Goal: Information Seeking & Learning: Learn about a topic

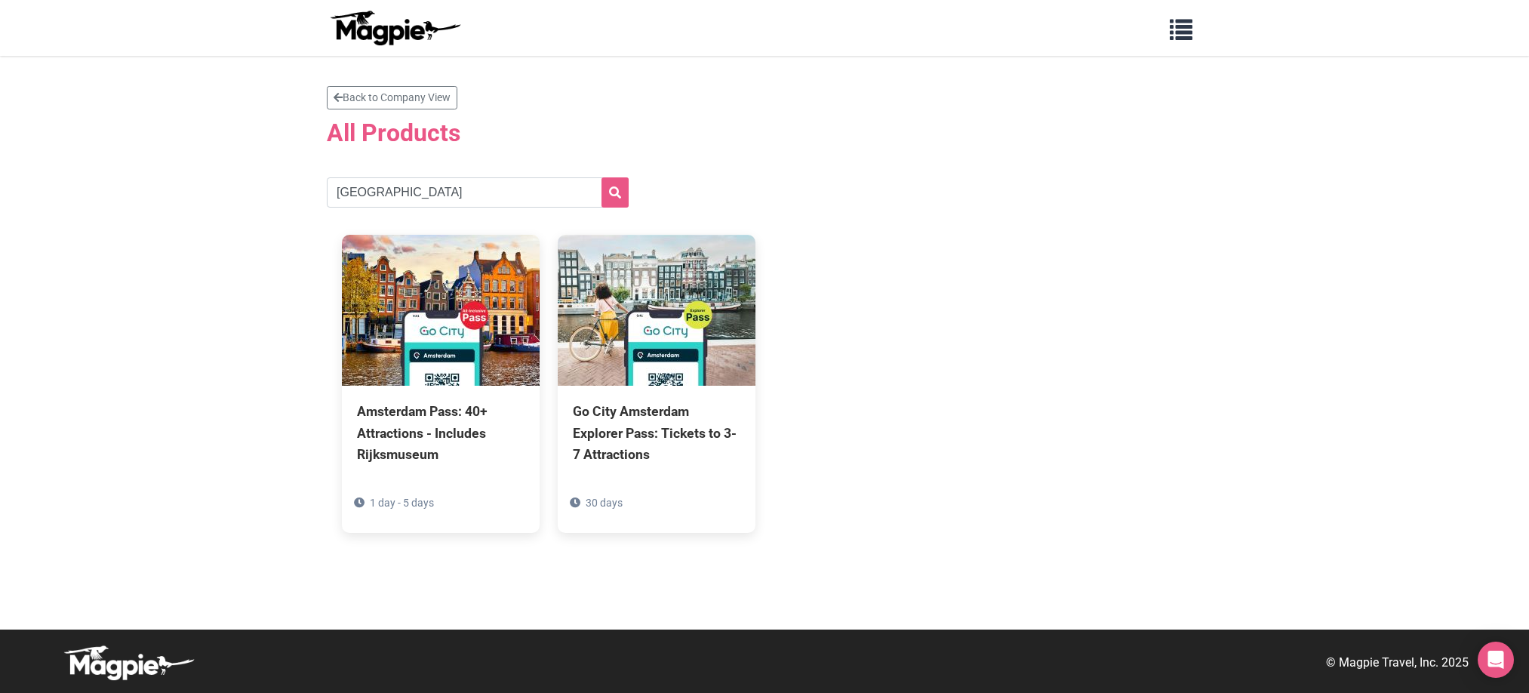
click at [545, 195] on input "[GEOGRAPHIC_DATA]" at bounding box center [478, 192] width 302 height 30
type input "[GEOGRAPHIC_DATA]"
click at [602, 177] on button "submit" at bounding box center [615, 192] width 27 height 30
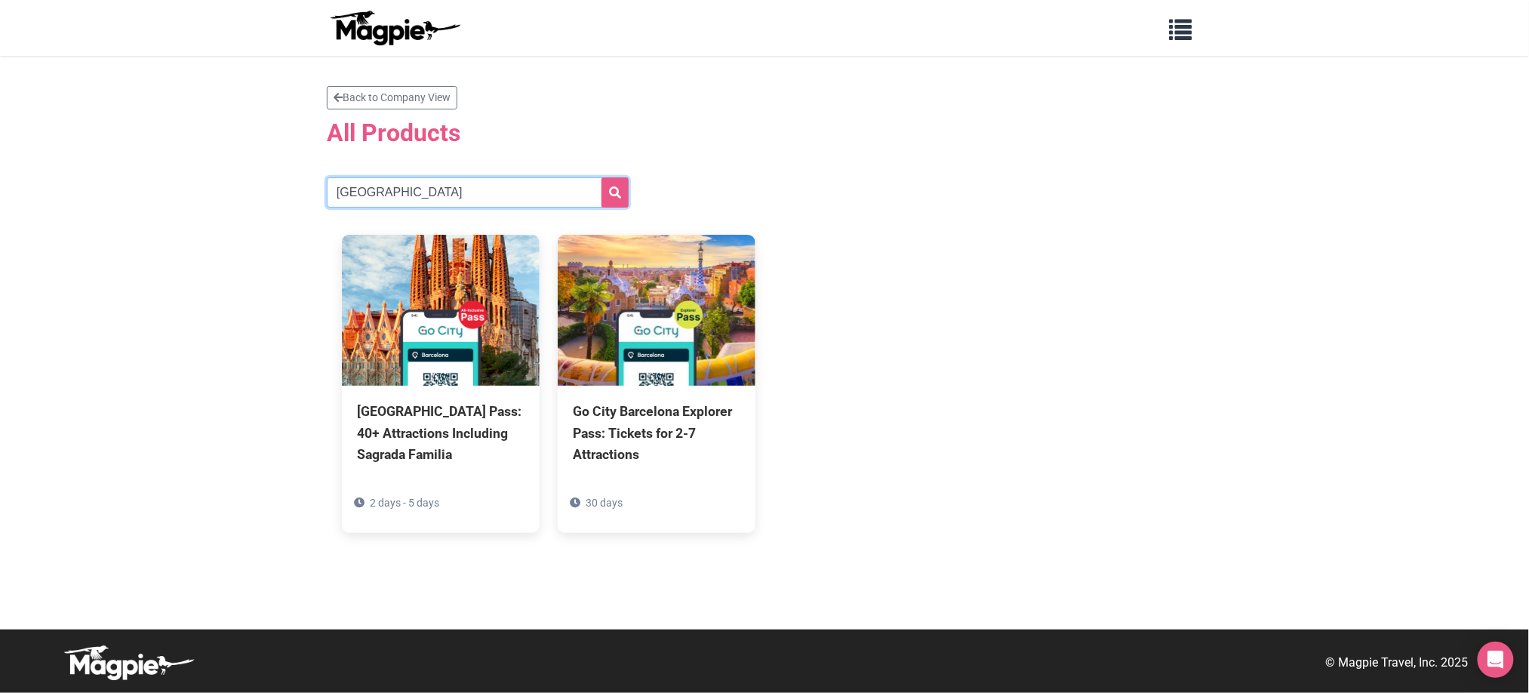
click at [431, 192] on input "barcelona" at bounding box center [478, 192] width 302 height 30
type input "boston"
click at [602, 177] on button "submit" at bounding box center [615, 192] width 27 height 30
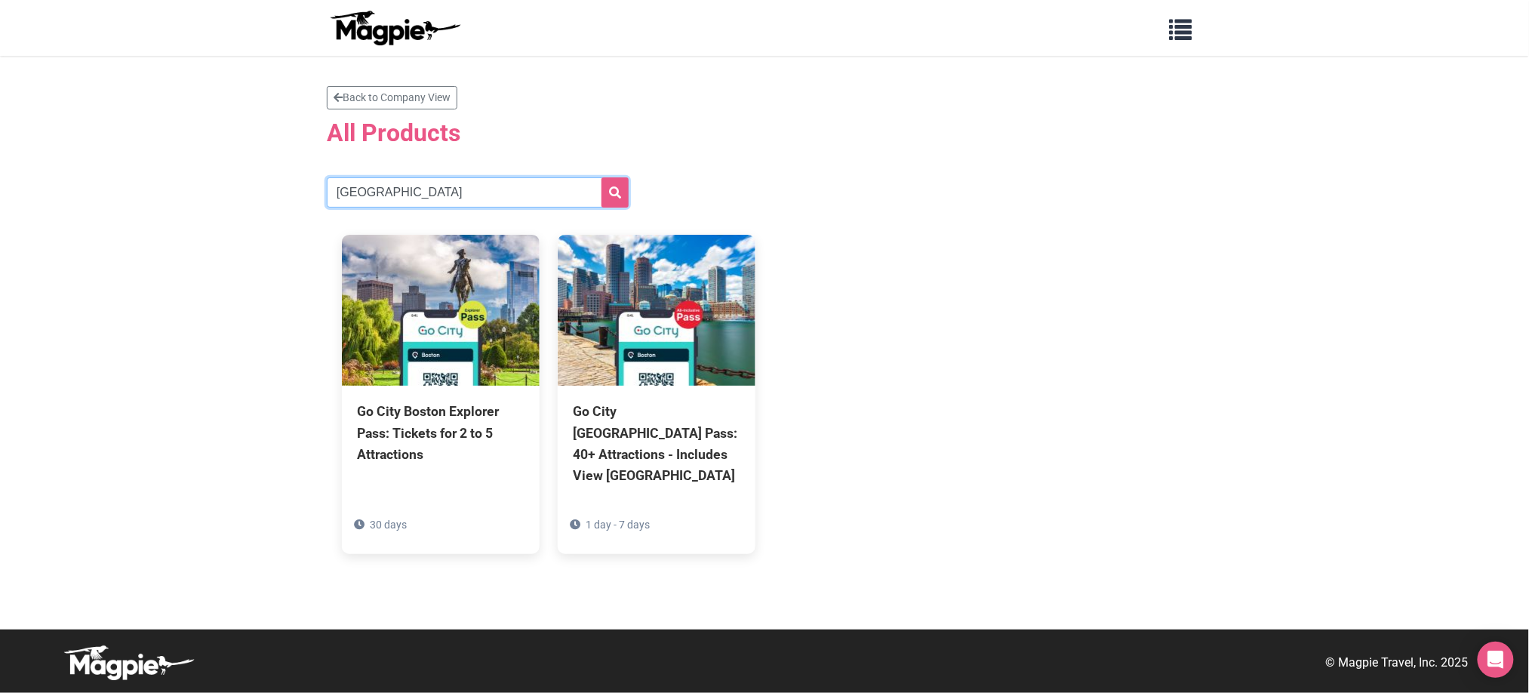
click at [443, 185] on input "boston" at bounding box center [478, 192] width 302 height 30
type input "cancun"
click at [602, 177] on button "submit" at bounding box center [615, 192] width 27 height 30
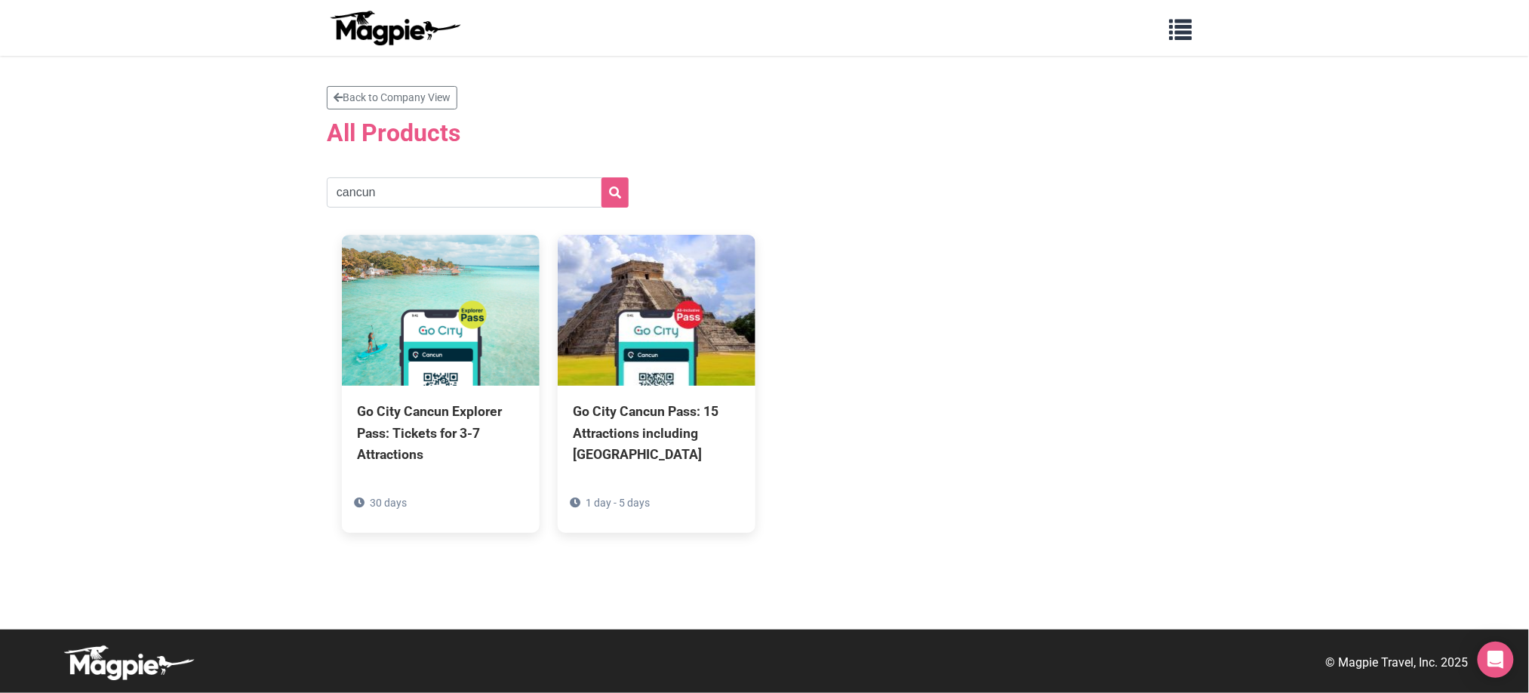
click at [421, 171] on section "Back to Company View All Products cancun Go City Cancun Explorer Pass: Tickets …" at bounding box center [765, 317] width 876 height 462
click at [426, 196] on input "cancun" at bounding box center [478, 192] width 302 height 30
type input "los angeles"
click at [602, 177] on button "submit" at bounding box center [615, 192] width 27 height 30
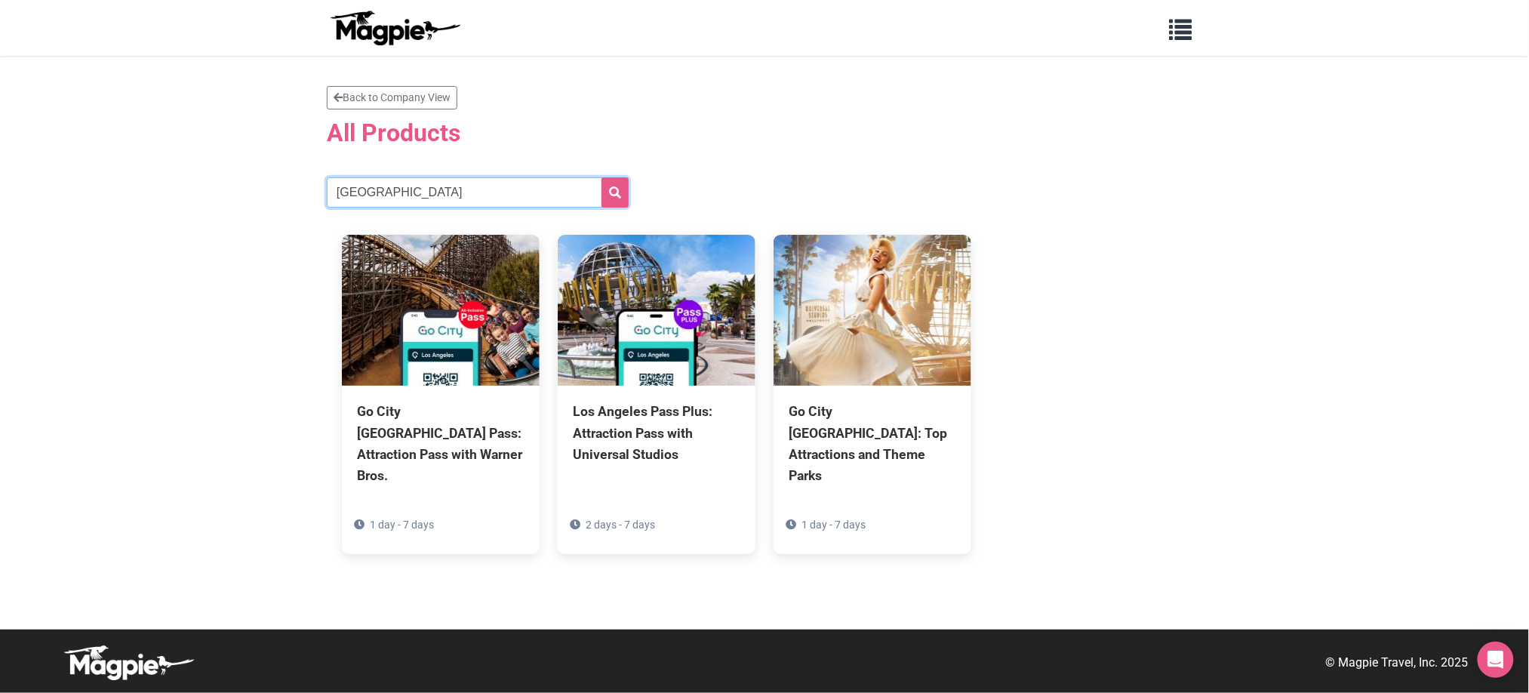
click at [541, 182] on input "los angeles" at bounding box center [478, 192] width 302 height 30
type input "[GEOGRAPHIC_DATA]"
click at [602, 177] on button "submit" at bounding box center [615, 192] width 27 height 30
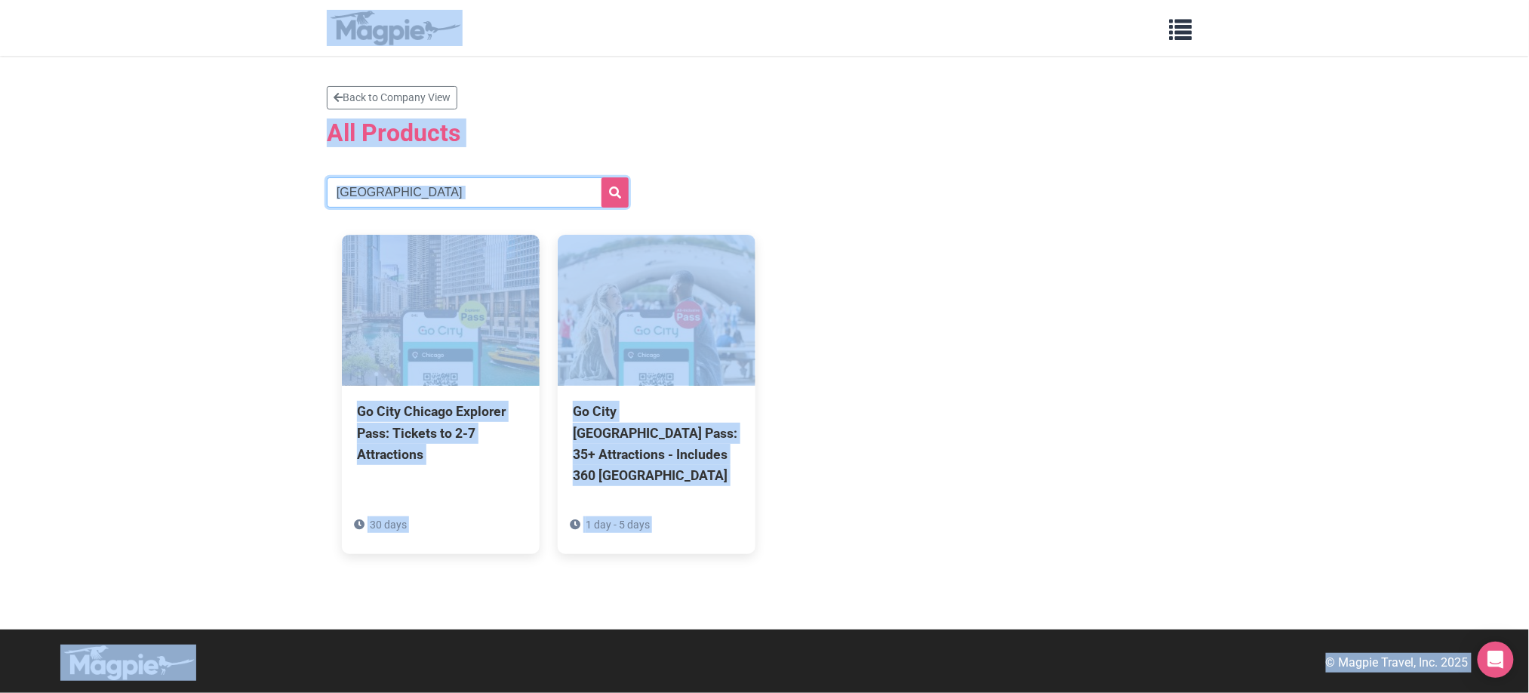
click at [433, 186] on input "[GEOGRAPHIC_DATA]" at bounding box center [478, 192] width 302 height 30
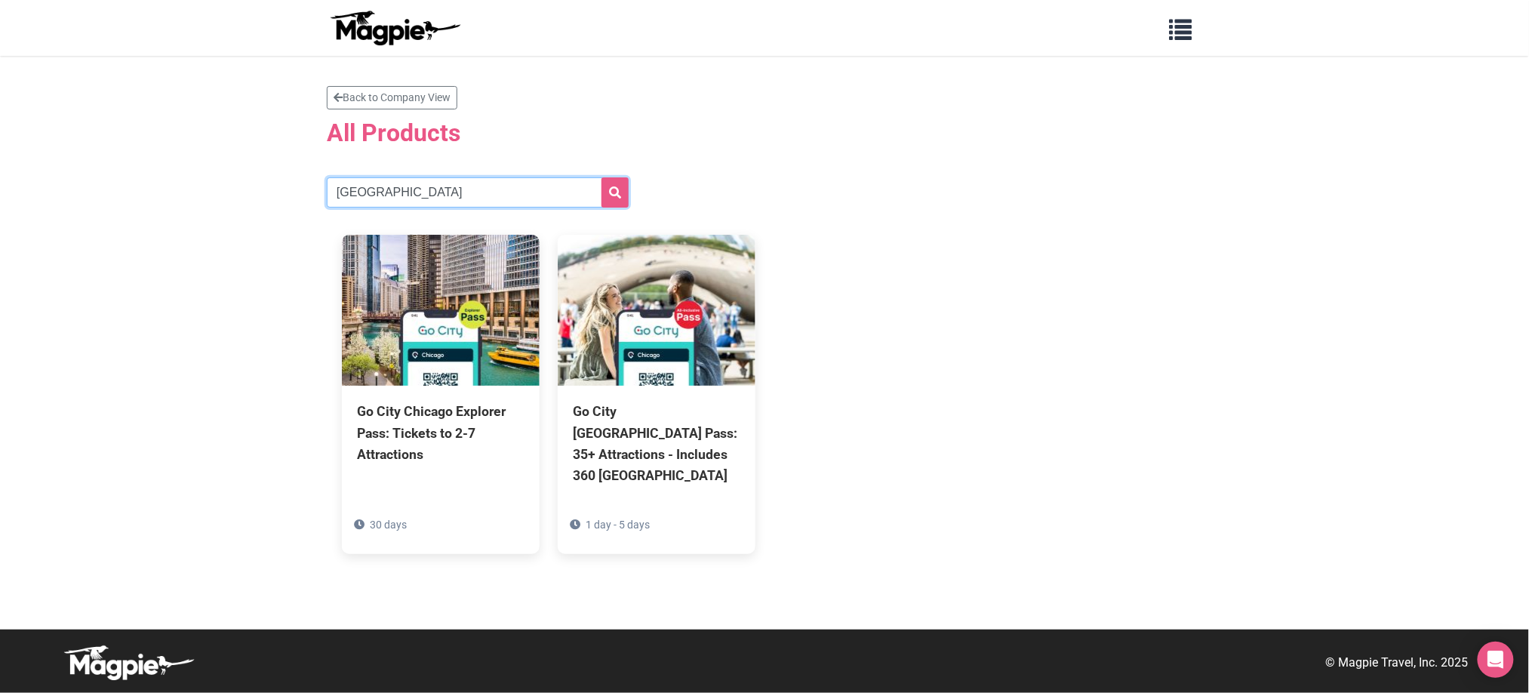
type input "[GEOGRAPHIC_DATA]"
click at [602, 177] on button "submit" at bounding box center [615, 192] width 27 height 30
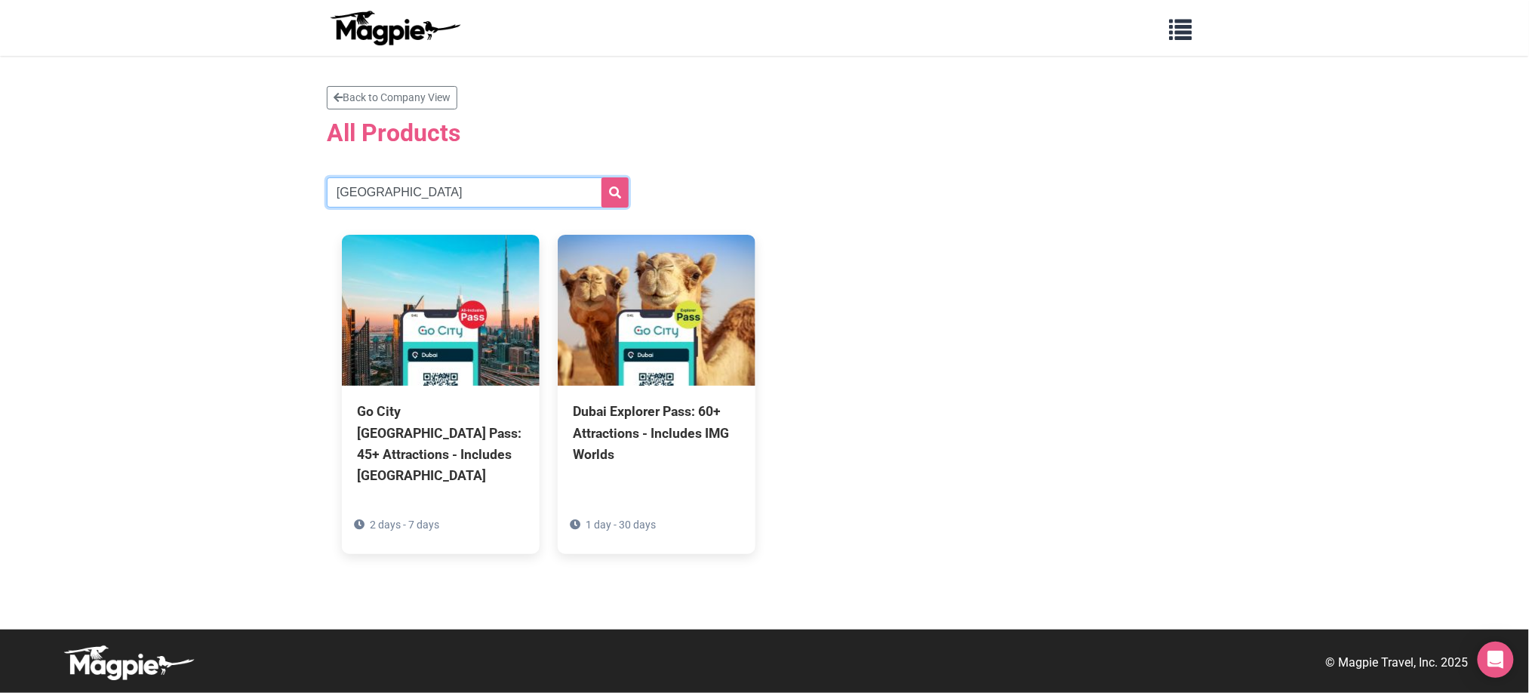
click at [476, 202] on input "[GEOGRAPHIC_DATA]" at bounding box center [478, 192] width 302 height 30
type input "[GEOGRAPHIC_DATA]"
click at [602, 177] on button "submit" at bounding box center [615, 192] width 27 height 30
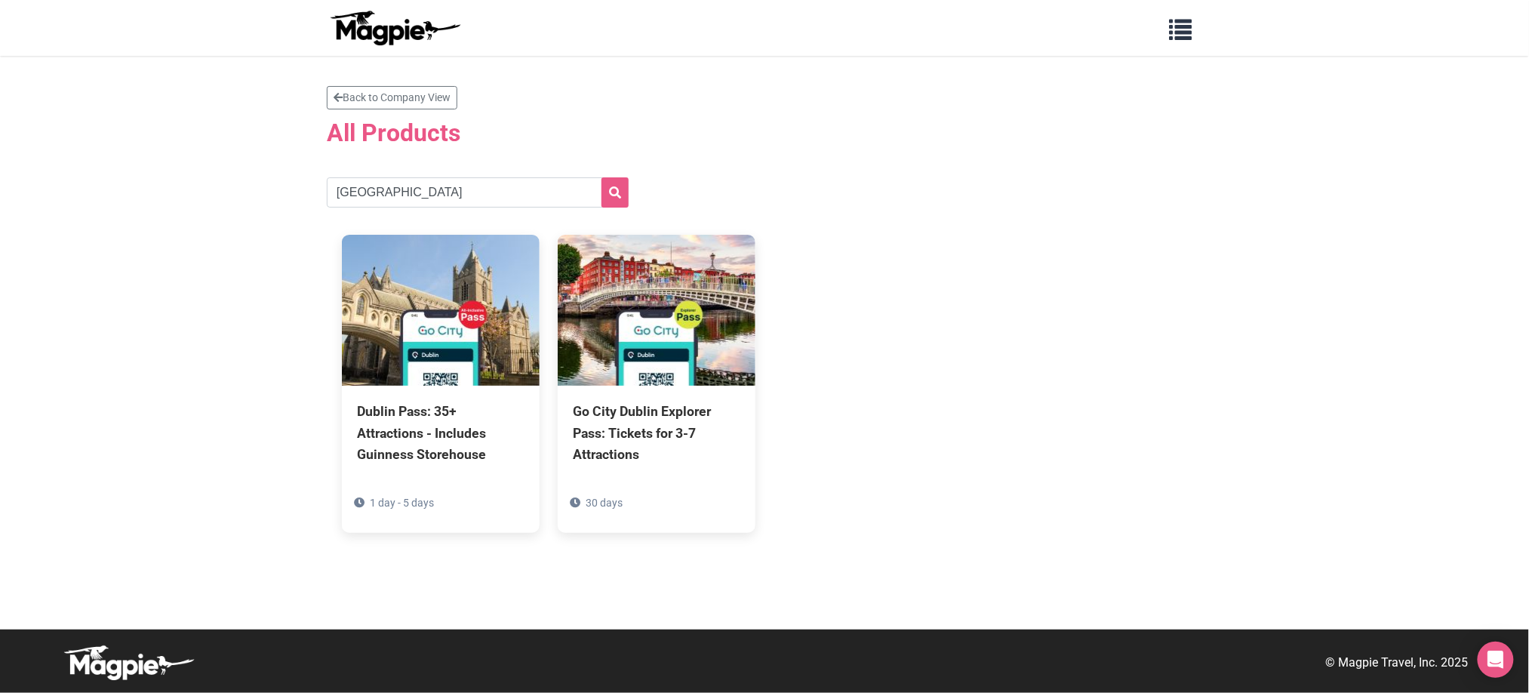
click at [1051, 119] on h2 "All Products" at bounding box center [765, 133] width 876 height 29
